Goal: Task Accomplishment & Management: Manage account settings

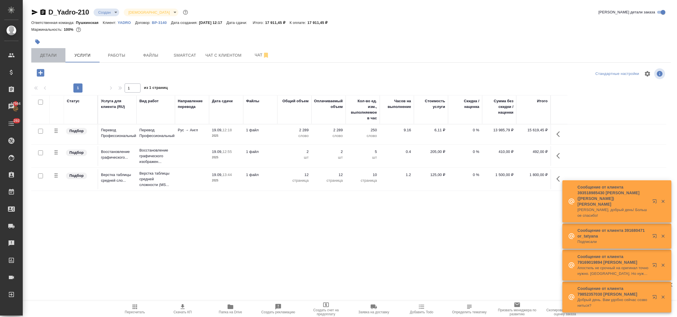
click at [51, 52] on span "Детали" at bounding box center [48, 55] width 27 height 7
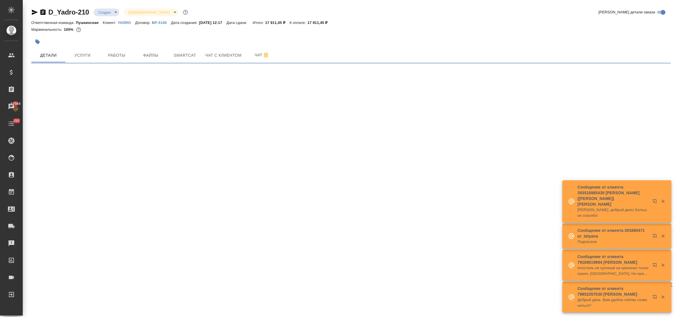
select select "RU"
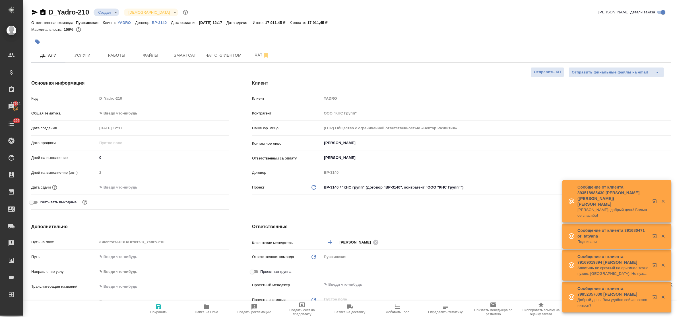
type textarea "x"
type input "Сеитов Павел"
click at [113, 114] on body "🙏 .cls-1 fill:#fff; AWATERA Bulakhova Elena Клиенты Спецификации Заказы 17564 Ч…" at bounding box center [338, 158] width 677 height 317
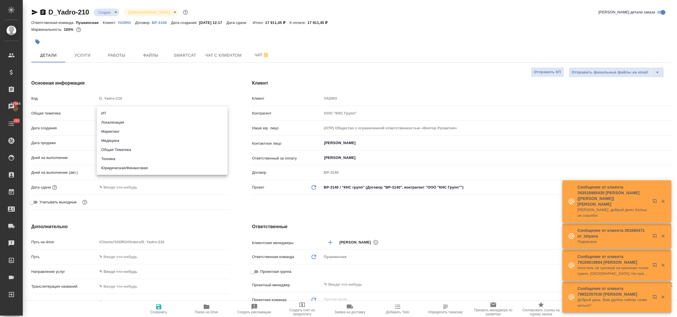
click at [123, 158] on li "Техника" at bounding box center [162, 158] width 131 height 9
type input "tech"
type textarea "x"
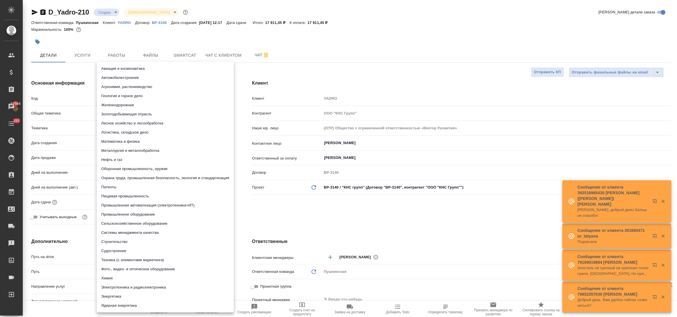
click at [115, 129] on body "🙏 .cls-1 fill:#fff; AWATERA Bulakhova Elena Клиенты Спецификации Заказы 17564 Ч…" at bounding box center [338, 158] width 677 height 317
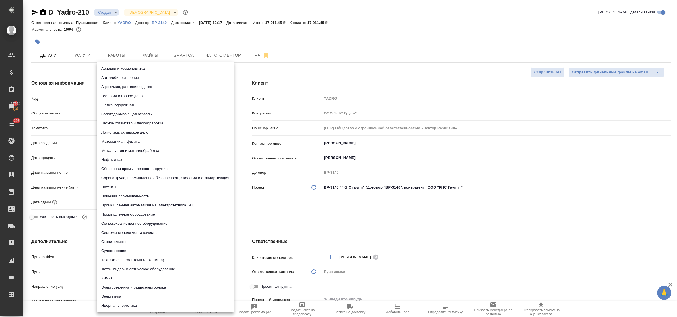
click at [127, 242] on li "Строительство" at bounding box center [165, 241] width 137 height 9
type textarea "x"
type input "5a8b8b956a9677013d343d92"
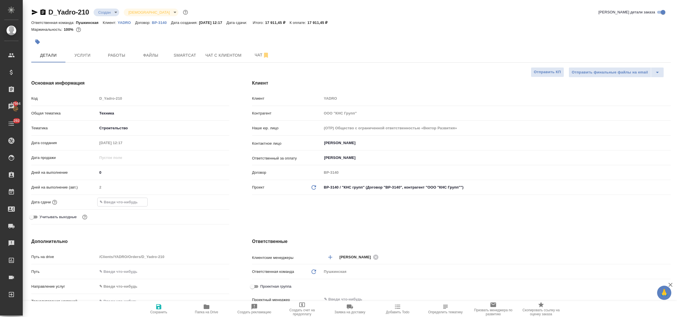
click at [137, 199] on input "text" at bounding box center [123, 202] width 50 height 8
click at [212, 202] on icon "button" at bounding box center [212, 201] width 5 height 6
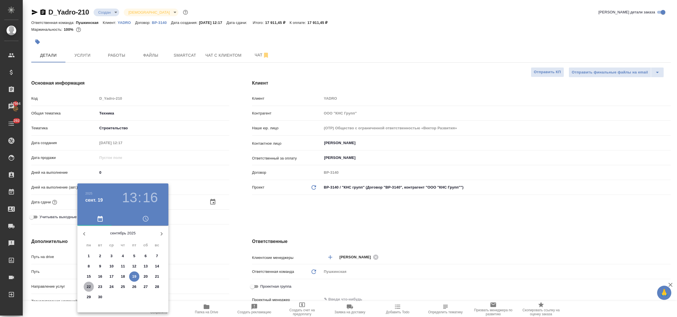
click at [88, 286] on p "22" at bounding box center [89, 287] width 4 height 6
type input "22.09.2025 13:16"
type textarea "x"
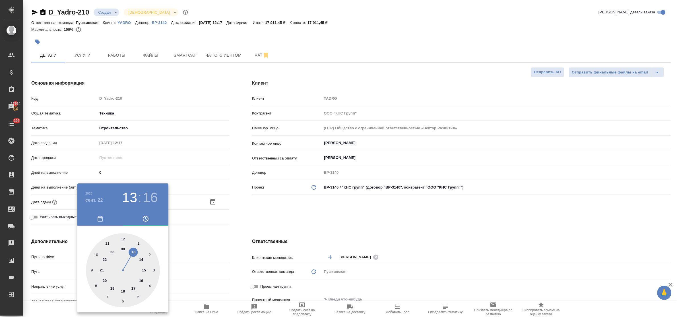
click at [142, 280] on div at bounding box center [123, 270] width 74 height 74
type input "22.09.2025 16:16"
type textarea "x"
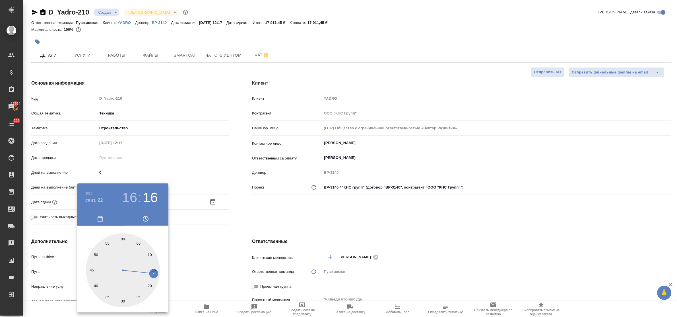
click at [123, 238] on div at bounding box center [123, 270] width 74 height 74
type input "22.09.2025 16:00"
type textarea "x"
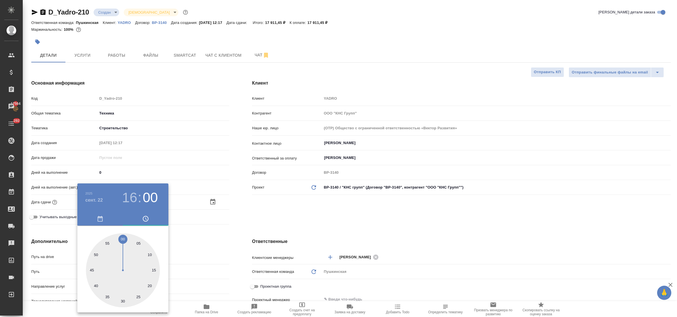
click at [211, 245] on div at bounding box center [338, 158] width 677 height 317
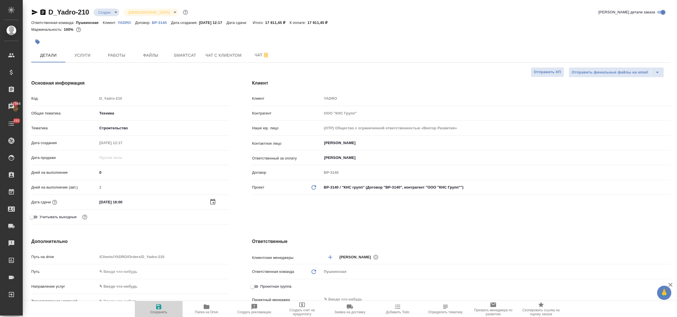
click at [155, 307] on icon "button" at bounding box center [158, 306] width 7 height 7
type textarea "x"
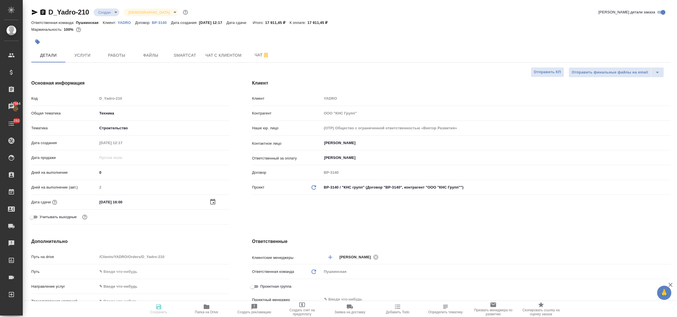
type textarea "x"
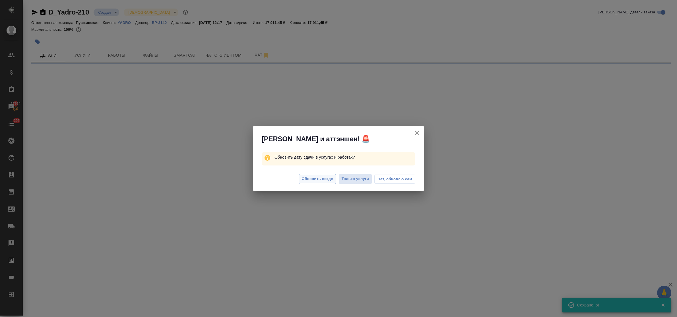
select select "RU"
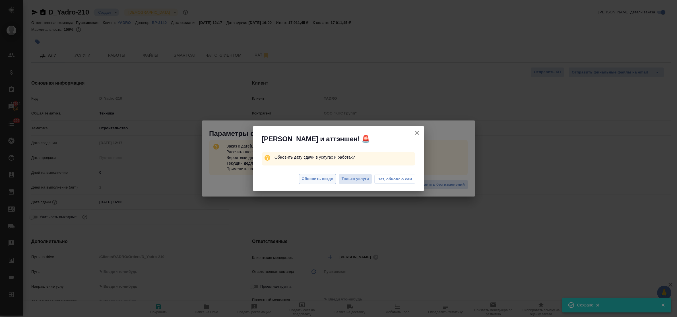
type textarea "x"
click at [312, 180] on span "Обновить везде" at bounding box center [317, 178] width 31 height 7
type textarea "x"
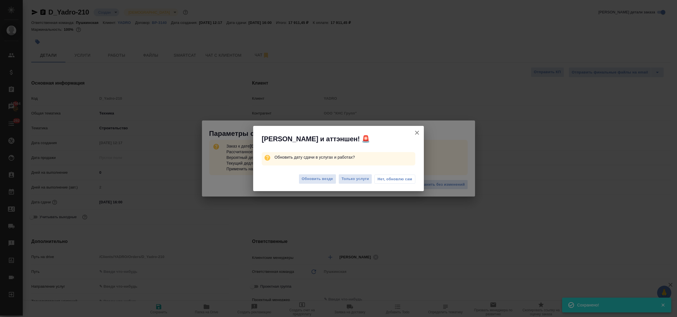
type textarea "x"
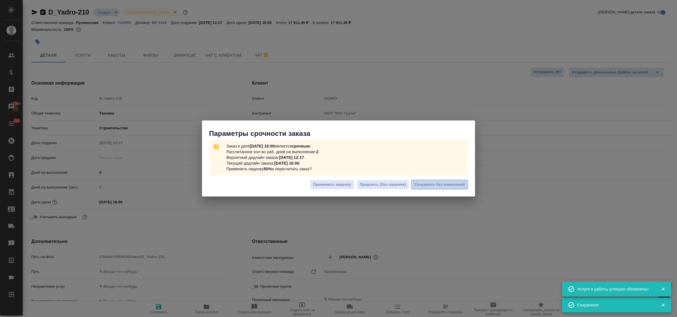
click at [430, 183] on span "Сохранить без изменений" at bounding box center [439, 184] width 50 height 7
type textarea "x"
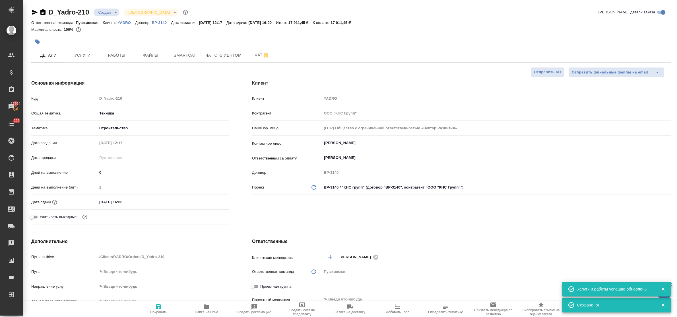
type textarea "x"
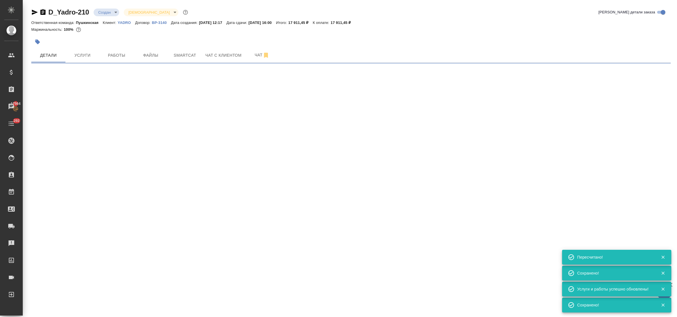
type input "urgent"
select select "RU"
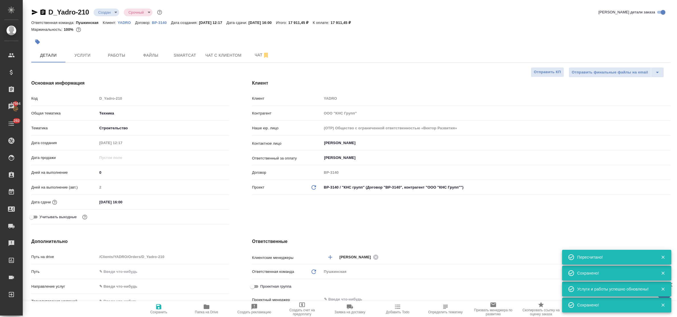
type textarea "x"
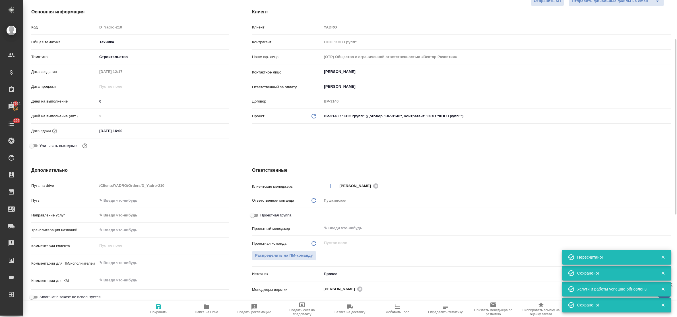
scroll to position [107, 0]
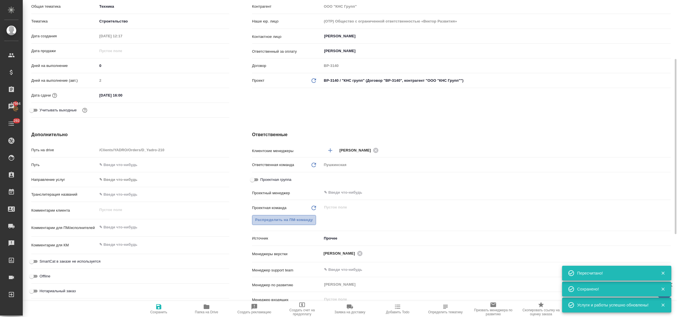
click at [265, 222] on span "Распределить на ПМ-команду" at bounding box center [284, 219] width 58 height 7
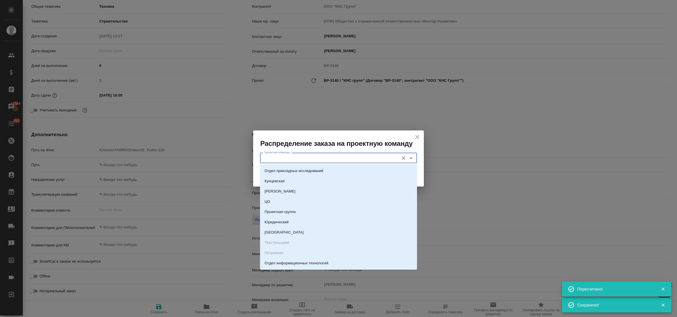
click at [289, 158] on input "Проектная команда" at bounding box center [329, 157] width 135 height 7
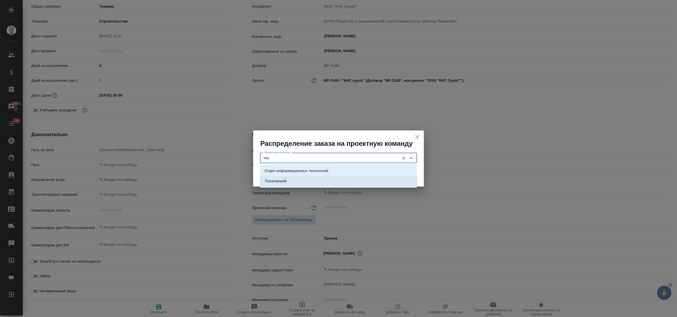
click at [292, 178] on li "Технический" at bounding box center [338, 181] width 157 height 10
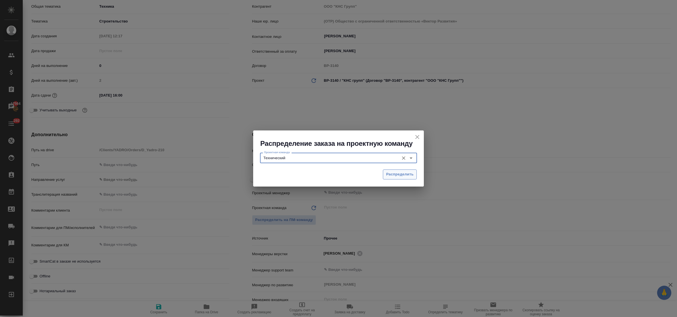
type input "Технический"
click at [398, 173] on span "Распределить" at bounding box center [400, 174] width 28 height 7
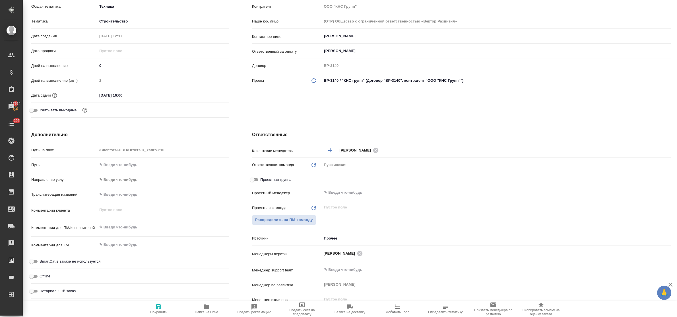
type textarea "x"
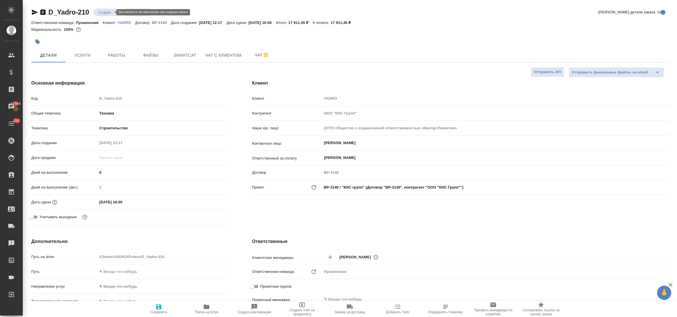
click at [108, 13] on body "🙏 .cls-1 fill:#fff; AWATERA Bulakhova Elena Клиенты Спецификации Заказы 17564 Ч…" at bounding box center [338, 158] width 677 height 317
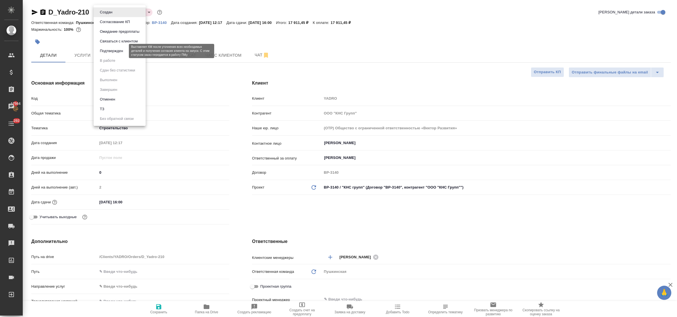
click at [113, 51] on button "Подтвержден" at bounding box center [111, 51] width 27 height 6
type textarea "x"
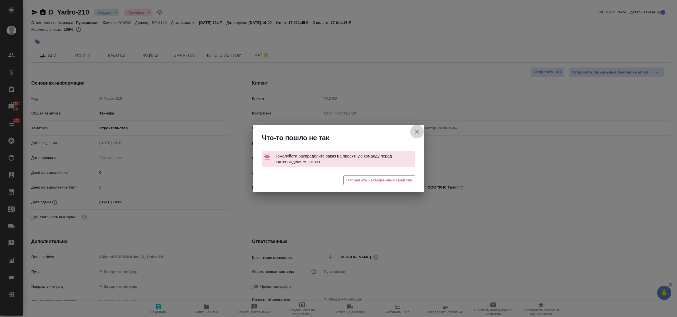
drag, startPoint x: 417, startPoint y: 132, endPoint x: 289, endPoint y: 184, distance: 138.9
click at [417, 132] on icon "button" at bounding box center [417, 131] width 7 height 7
type textarea "x"
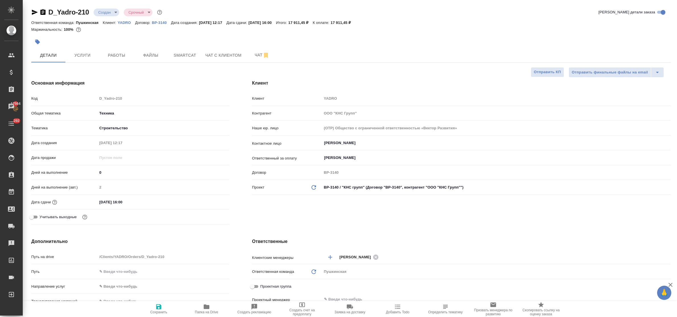
click at [156, 307] on icon "button" at bounding box center [158, 306] width 5 height 5
type textarea "x"
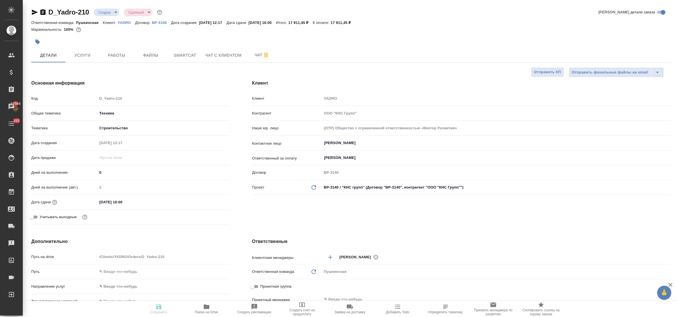
type textarea "x"
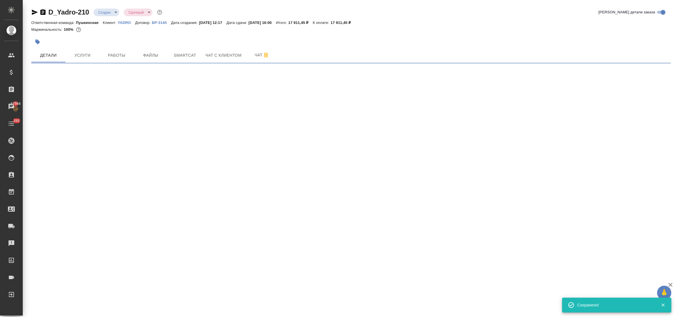
select select "RU"
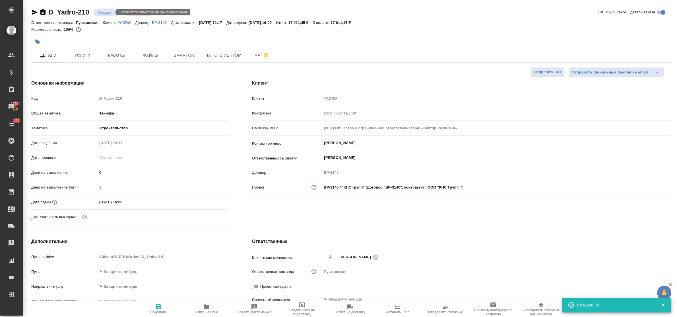
type textarea "x"
click at [107, 13] on body "🙏 .cls-1 fill:#fff; AWATERA Bulakhova Elena Клиенты Спецификации Заказы 17564 Ч…" at bounding box center [338, 158] width 677 height 317
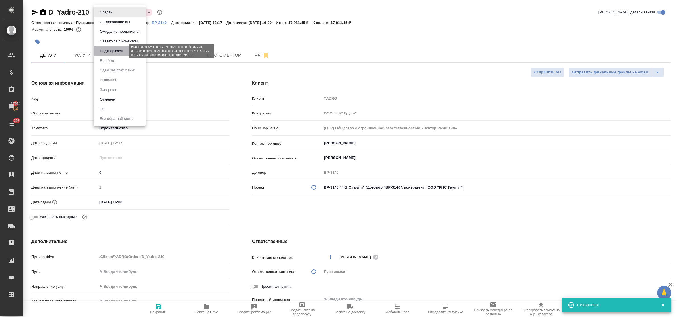
click at [109, 53] on button "Подтвержден" at bounding box center [111, 51] width 27 height 6
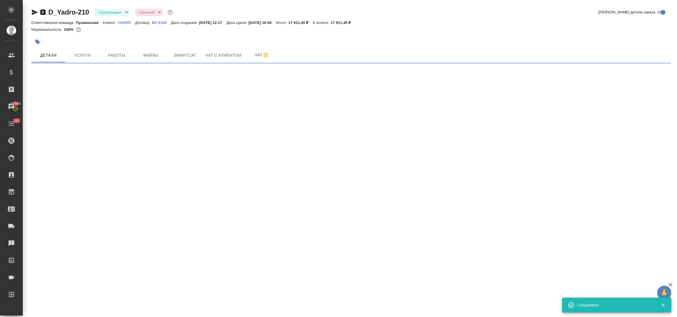
select select "RU"
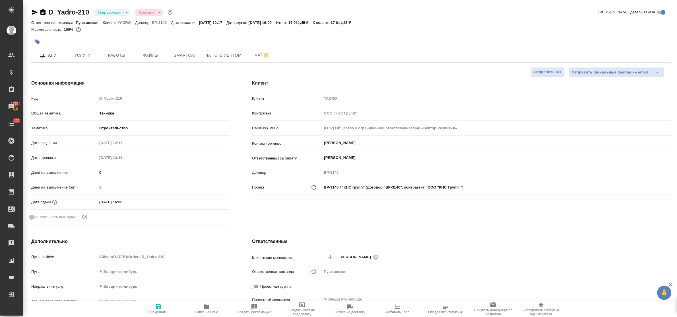
type textarea "x"
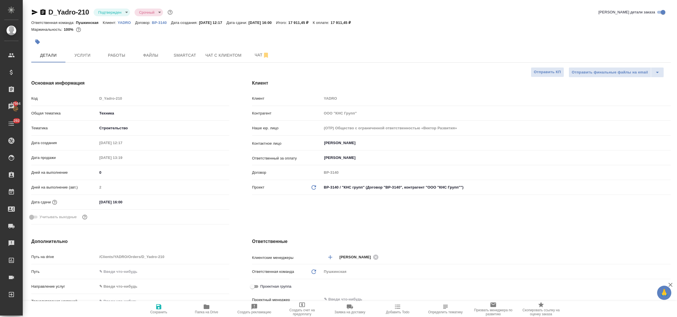
type textarea "x"
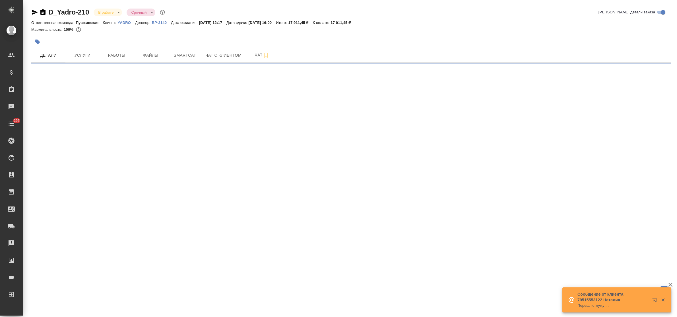
select select "RU"
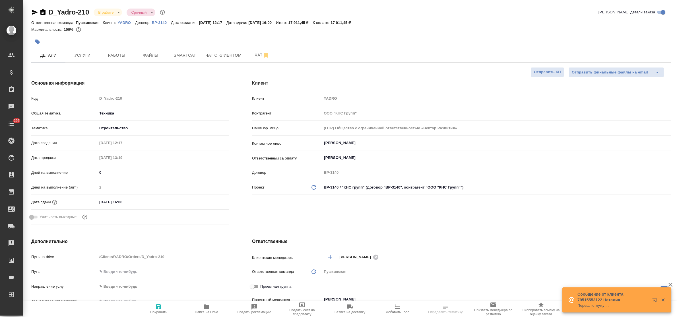
type textarea "x"
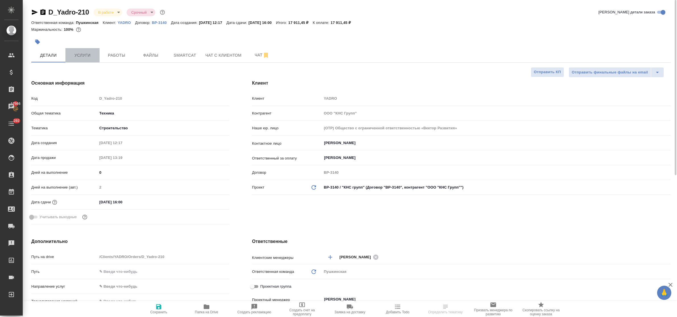
click at [84, 57] on span "Услуги" at bounding box center [82, 55] width 27 height 7
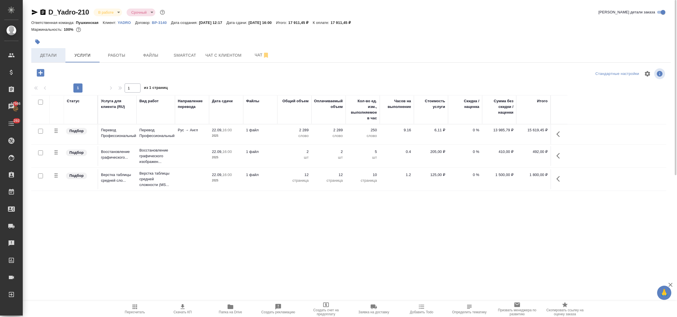
click at [54, 56] on span "Детали" at bounding box center [48, 55] width 27 height 7
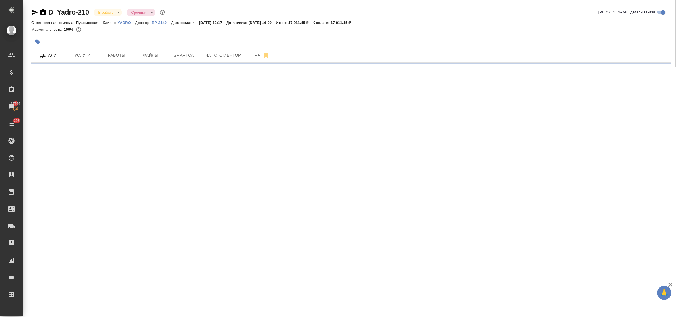
select select "RU"
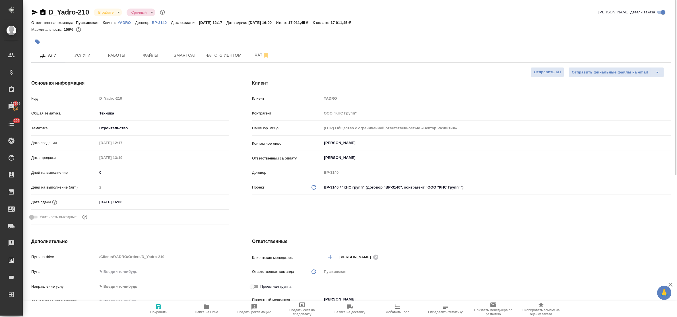
type textarea "x"
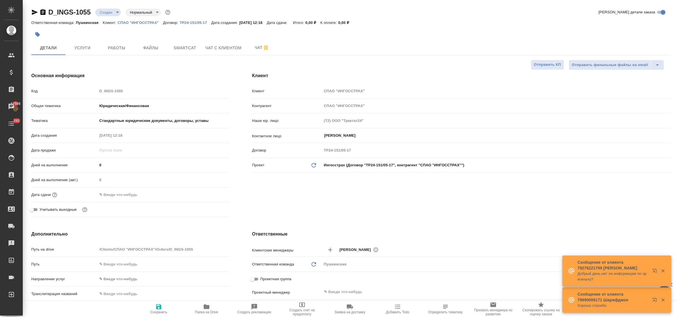
select select "RU"
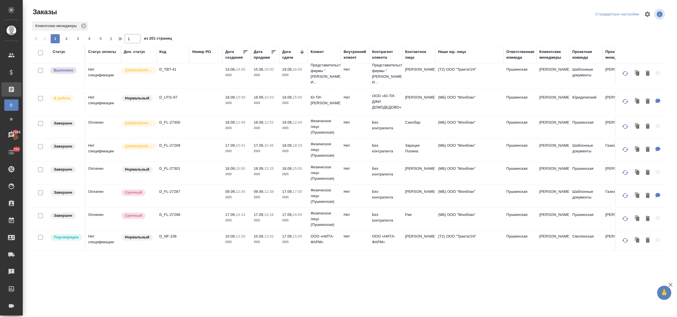
scroll to position [178, 0]
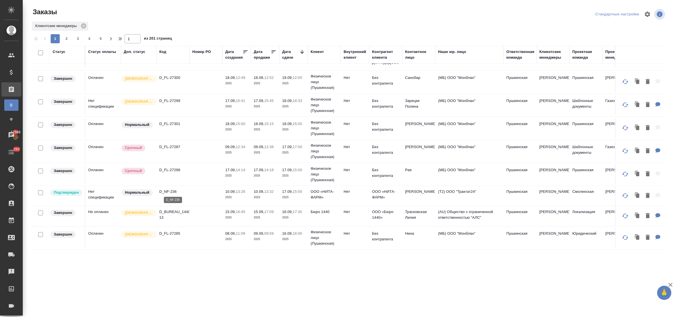
click at [170, 190] on p "D_NF-236" at bounding box center [172, 192] width 27 height 6
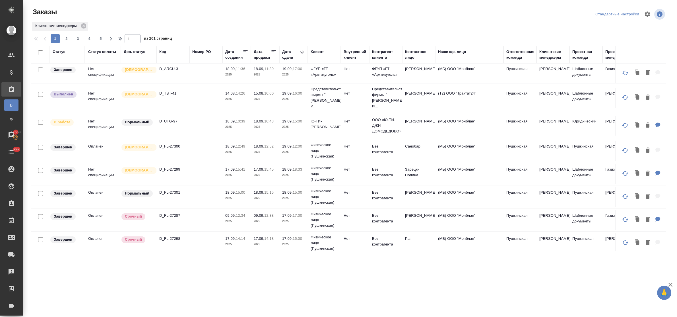
scroll to position [107, 0]
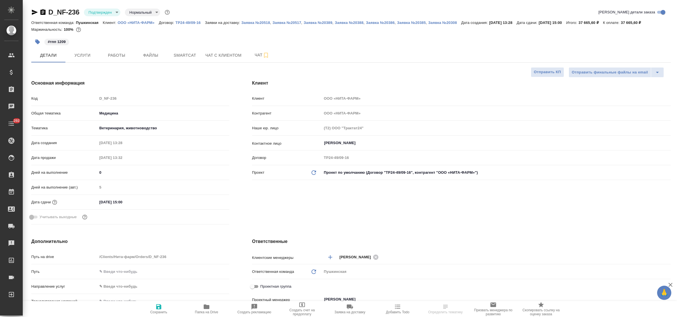
select select "RU"
click at [144, 203] on input "[DATE] 15:00" at bounding box center [122, 202] width 50 height 8
click at [212, 202] on icon "button" at bounding box center [212, 201] width 7 height 7
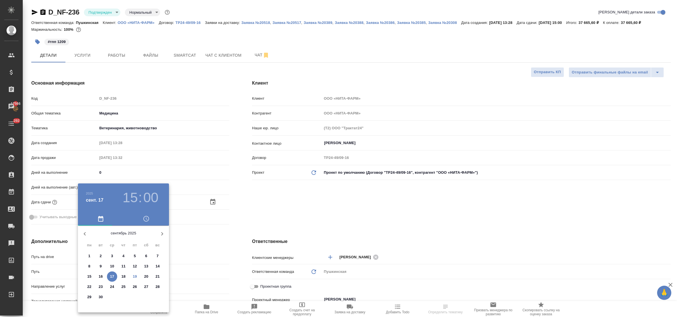
click at [87, 288] on p "22" at bounding box center [89, 287] width 4 height 6
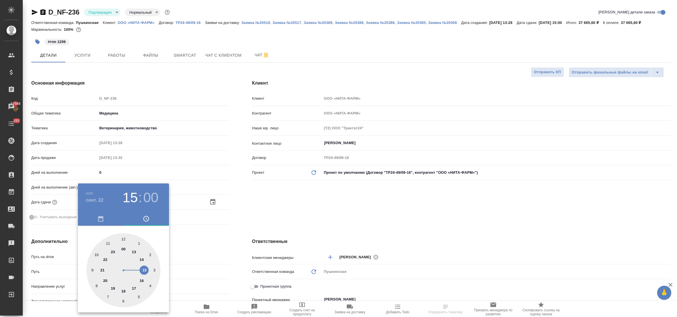
type input "[DATE] 15:00"
click at [203, 242] on div at bounding box center [338, 158] width 677 height 317
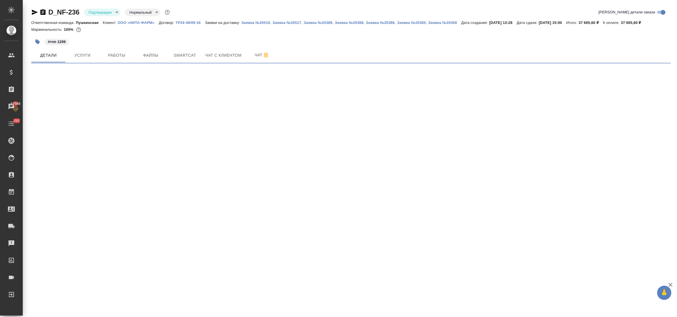
select select "RU"
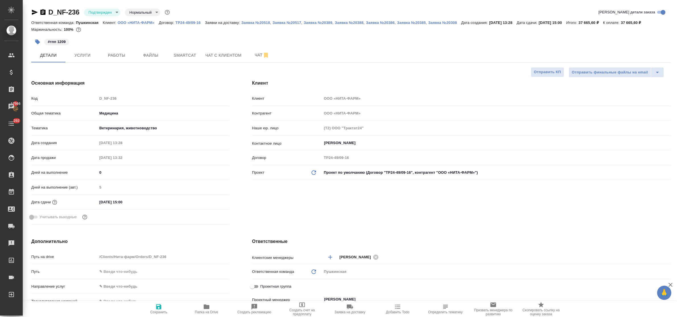
type textarea "x"
click at [144, 202] on input "17.09.2025 15:00" at bounding box center [123, 202] width 50 height 8
click at [212, 201] on icon "button" at bounding box center [212, 201] width 7 height 7
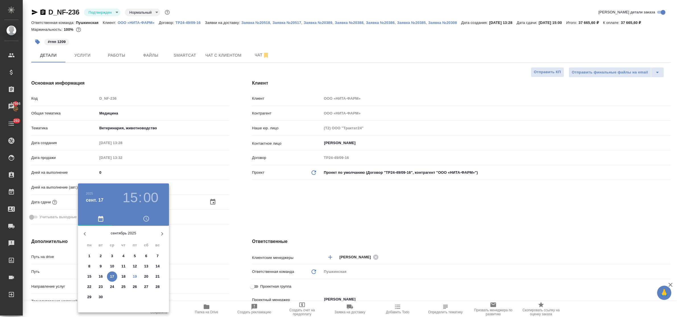
click at [86, 287] on span "22" at bounding box center [89, 287] width 10 height 6
type input "22.09.2025 15:00"
type textarea "x"
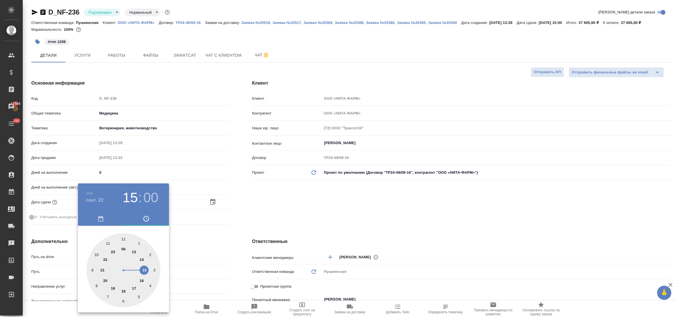
click at [210, 237] on div at bounding box center [338, 158] width 677 height 317
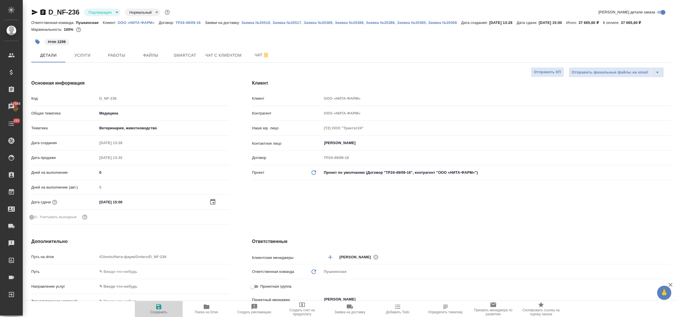
click at [161, 306] on icon "button" at bounding box center [158, 306] width 5 height 5
type textarea "x"
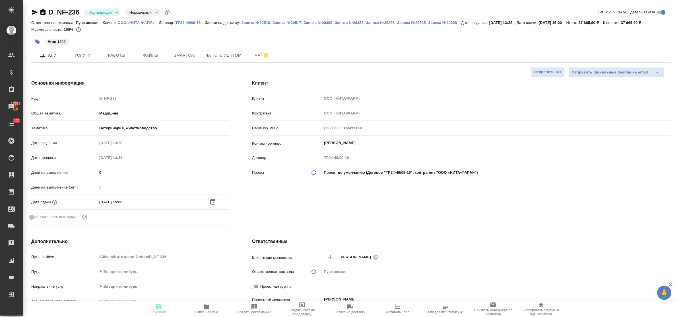
type textarea "x"
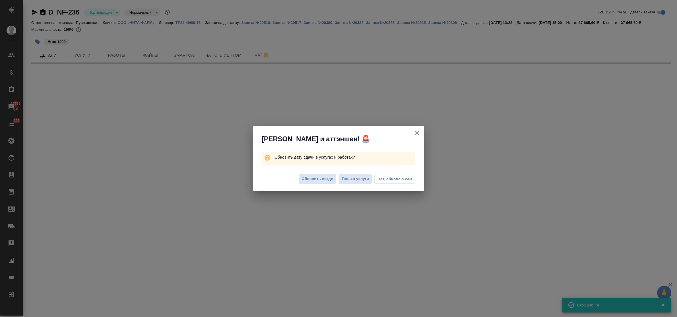
select select "RU"
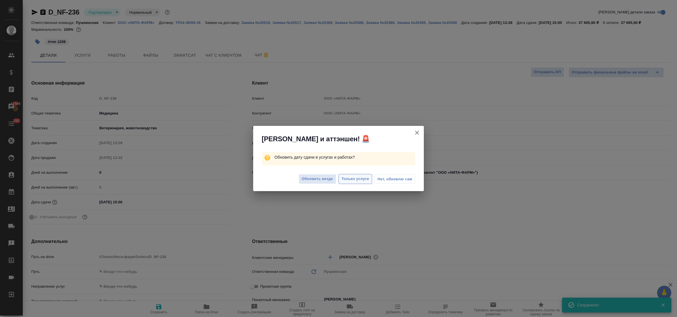
type textarea "x"
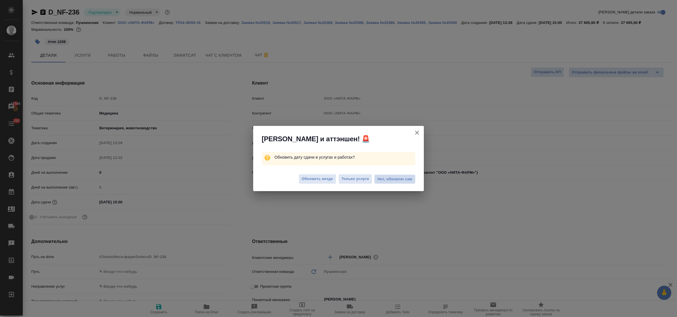
click at [387, 181] on span "Нет, обновлю сам" at bounding box center [394, 179] width 35 height 6
type textarea "x"
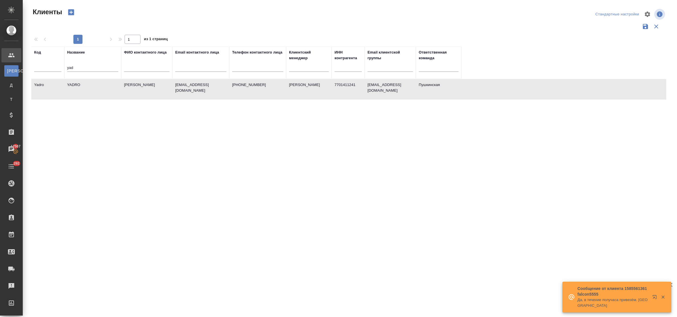
select select "RU"
drag, startPoint x: 77, startPoint y: 66, endPoint x: 59, endPoint y: 65, distance: 18.5
click at [59, 65] on tr "Код Название yad ФИО контактного лица Email контактного лица Телефон контактног…" at bounding box center [246, 62] width 430 height 32
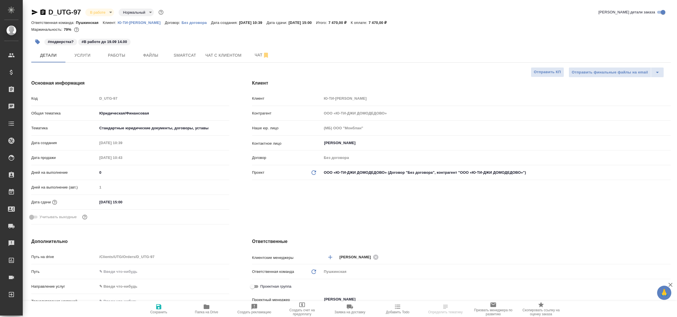
select select "RU"
click at [76, 58] on span "Услуги" at bounding box center [82, 55] width 27 height 7
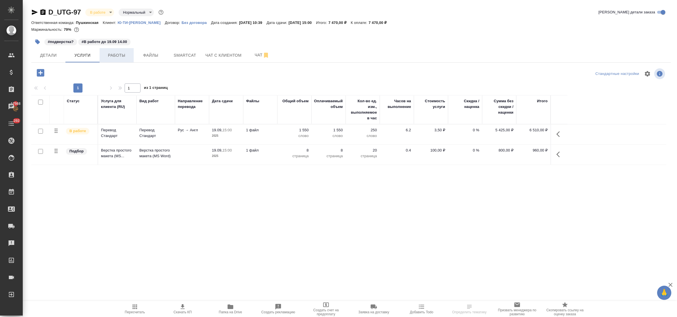
click at [121, 59] on button "Работы" at bounding box center [117, 55] width 34 height 14
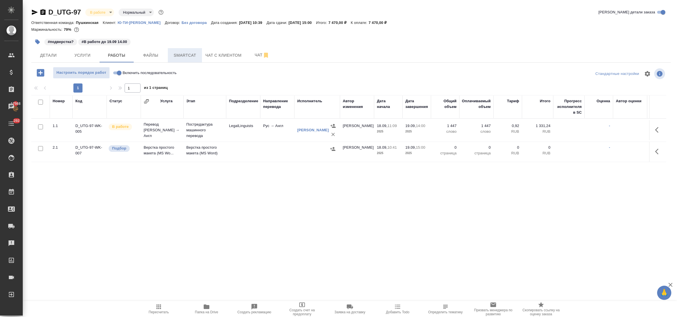
click at [181, 57] on span "Smartcat" at bounding box center [184, 55] width 27 height 7
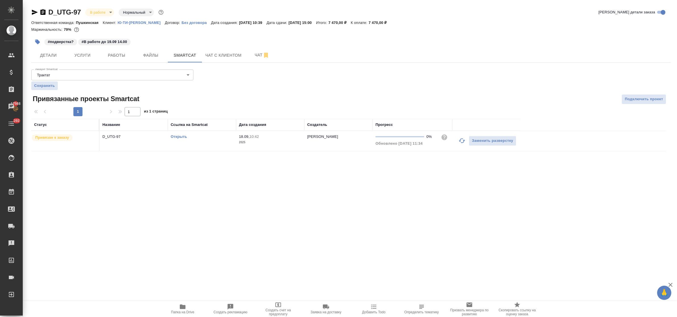
click at [462, 141] on icon "button" at bounding box center [461, 140] width 7 height 7
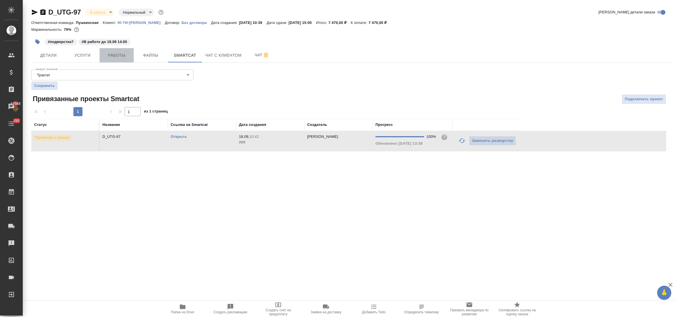
click at [109, 56] on span "Работы" at bounding box center [116, 55] width 27 height 7
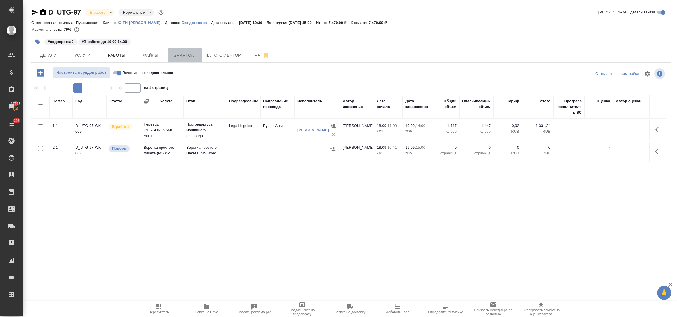
click at [189, 58] on span "Smartcat" at bounding box center [184, 55] width 27 height 7
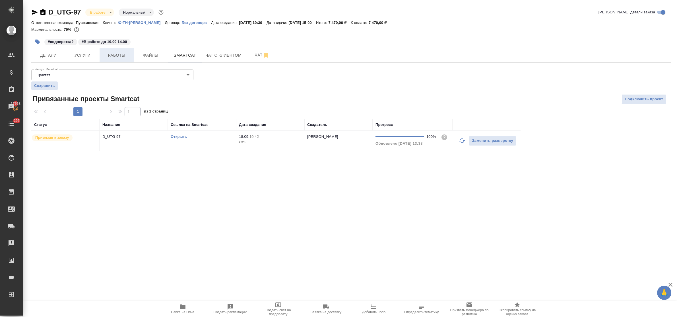
click at [124, 56] on span "Работы" at bounding box center [116, 55] width 27 height 7
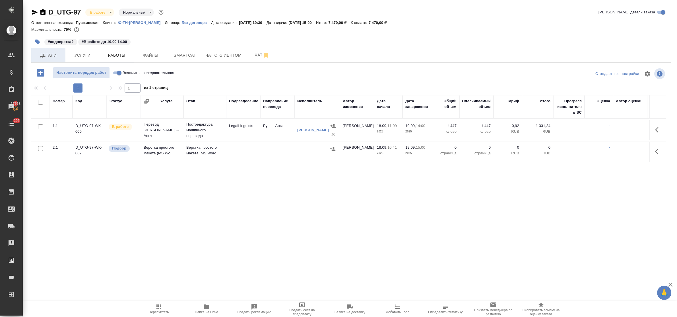
click at [47, 53] on span "Детали" at bounding box center [48, 55] width 27 height 7
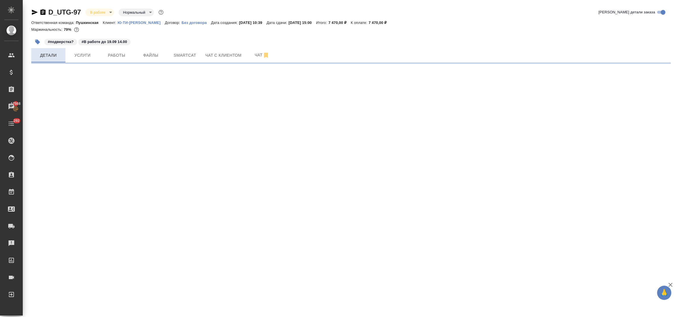
select select "RU"
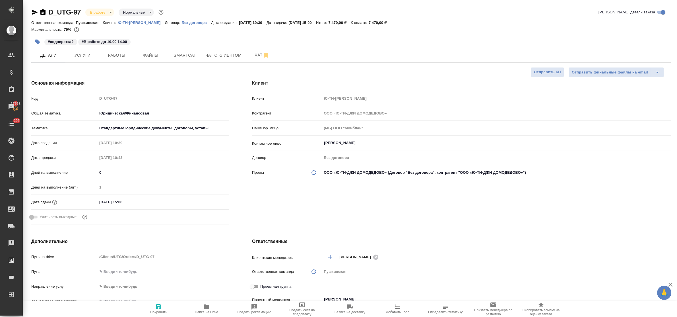
type textarea "x"
